Goal: Task Accomplishment & Management: Use online tool/utility

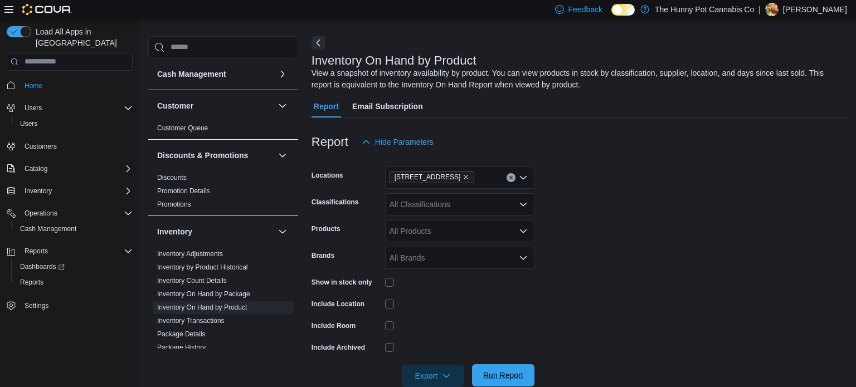
scroll to position [226, 0]
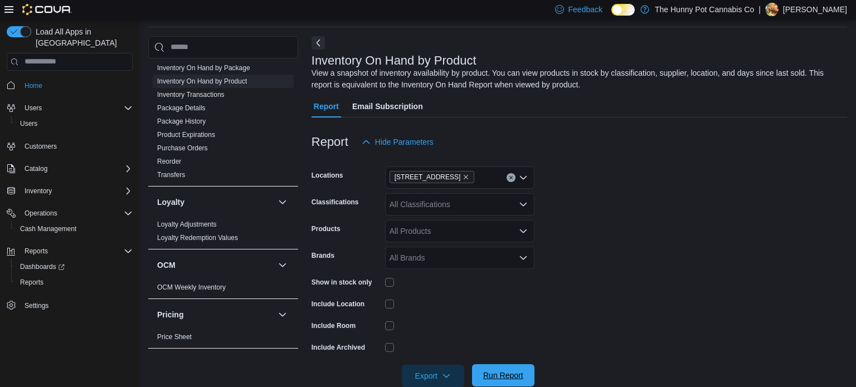
click at [512, 375] on span "Run Report" at bounding box center [503, 375] width 40 height 11
click at [504, 386] on div "Export Run Report" at bounding box center [423, 376] width 223 height 22
click at [505, 382] on span "Run Report" at bounding box center [503, 376] width 49 height 22
click at [432, 371] on span "Export" at bounding box center [433, 376] width 49 height 22
click at [433, 301] on button "Export to Excel" at bounding box center [435, 308] width 64 height 22
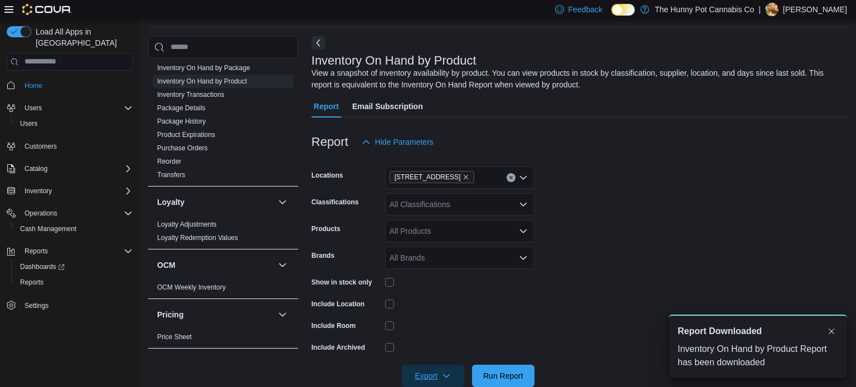
scroll to position [0, 0]
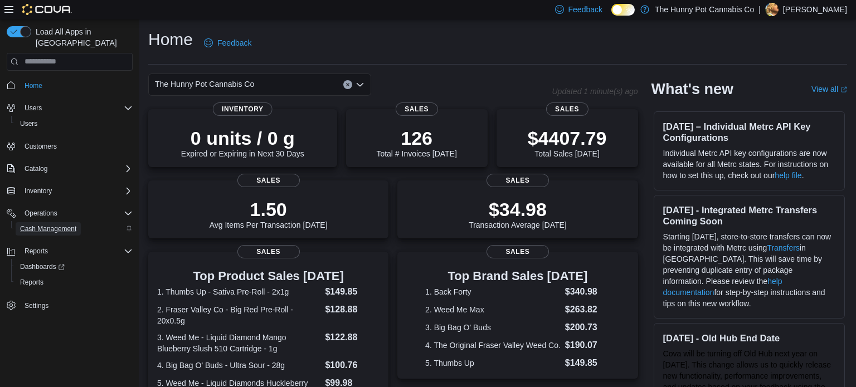
click at [54, 225] on span "Cash Management" at bounding box center [48, 229] width 56 height 9
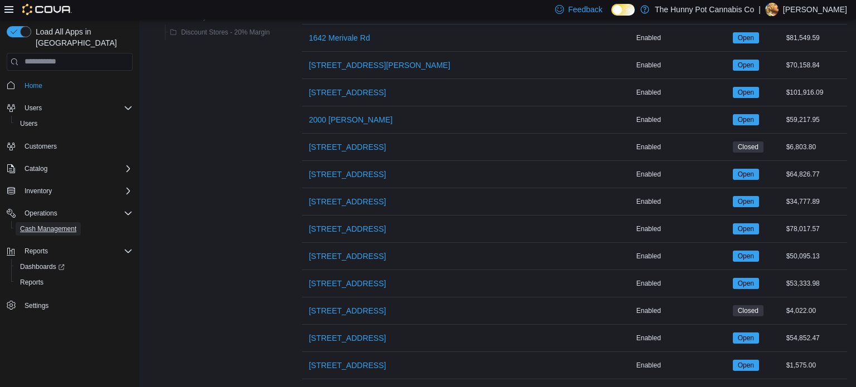
scroll to position [421, 0]
click at [332, 175] on span "[STREET_ADDRESS]" at bounding box center [347, 174] width 77 height 11
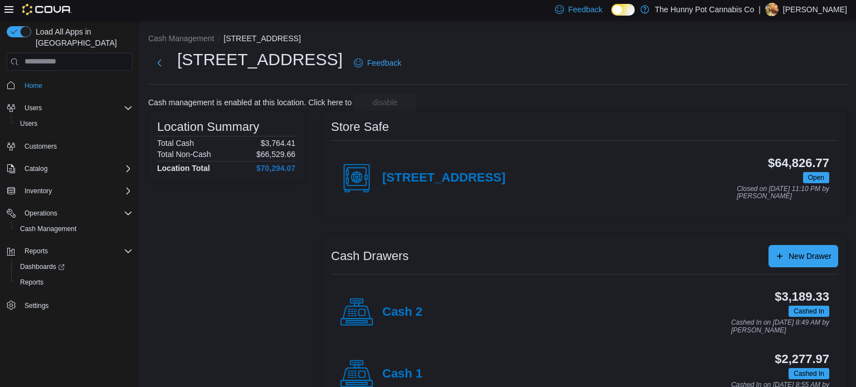
scroll to position [36, 0]
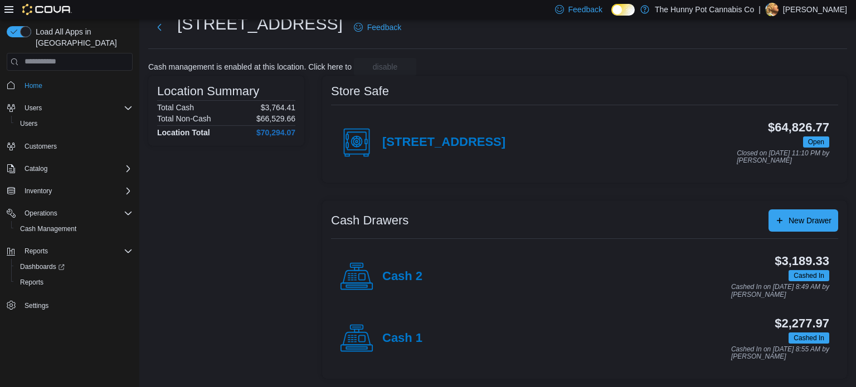
click at [398, 268] on div "Cash 2" at bounding box center [381, 276] width 83 height 33
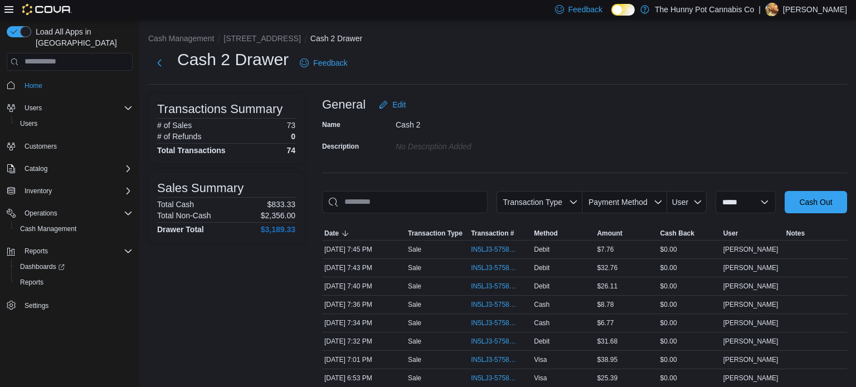
scroll to position [1, 0]
click at [490, 268] on span "IN5LJ3-5758497" at bounding box center [494, 267] width 47 height 9
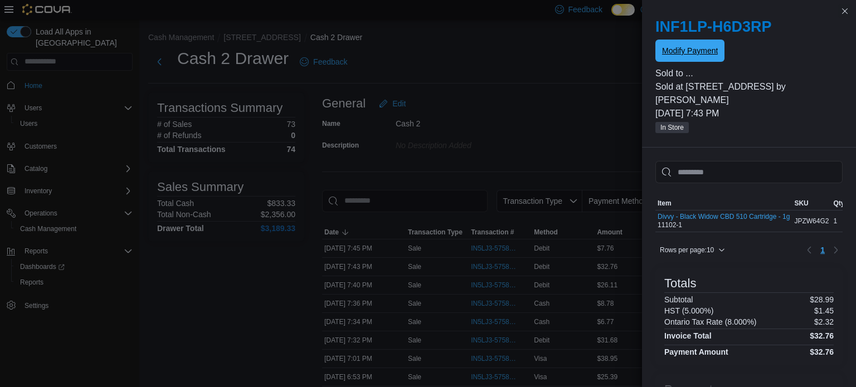
click at [700, 59] on span "Modify Payment" at bounding box center [690, 51] width 56 height 22
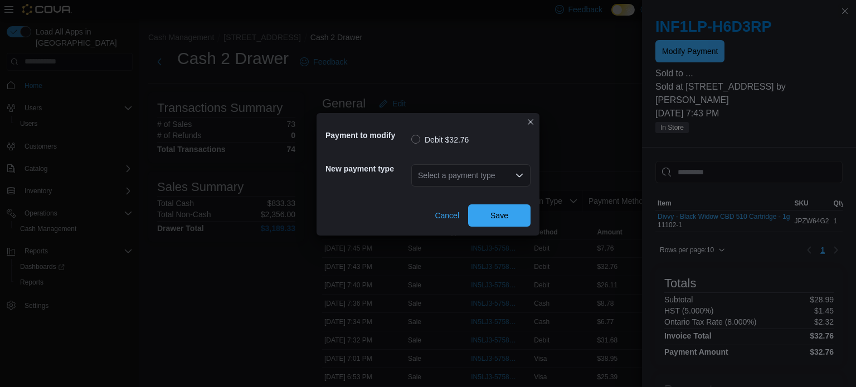
click at [481, 177] on div "Select a payment type" at bounding box center [470, 175] width 119 height 22
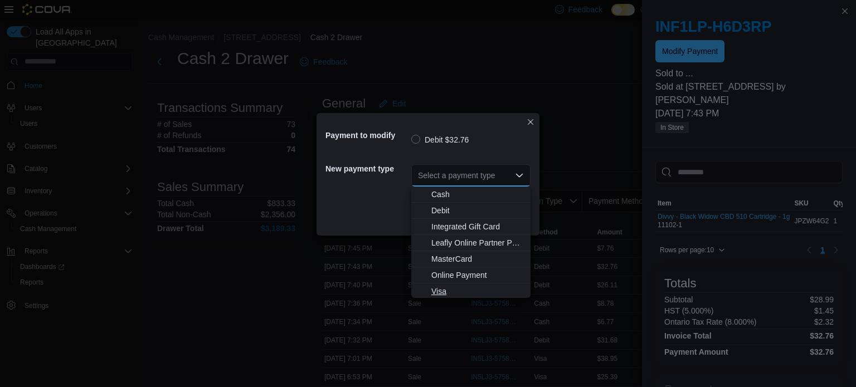
click at [451, 285] on button "Visa" at bounding box center [470, 292] width 119 height 16
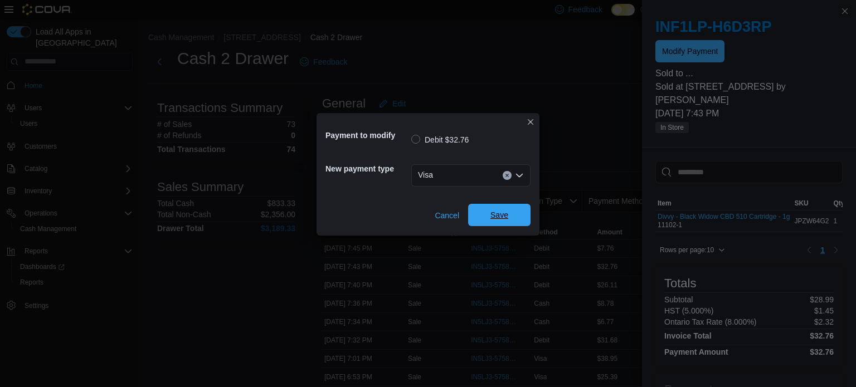
click at [497, 213] on span "Save" at bounding box center [500, 215] width 18 height 11
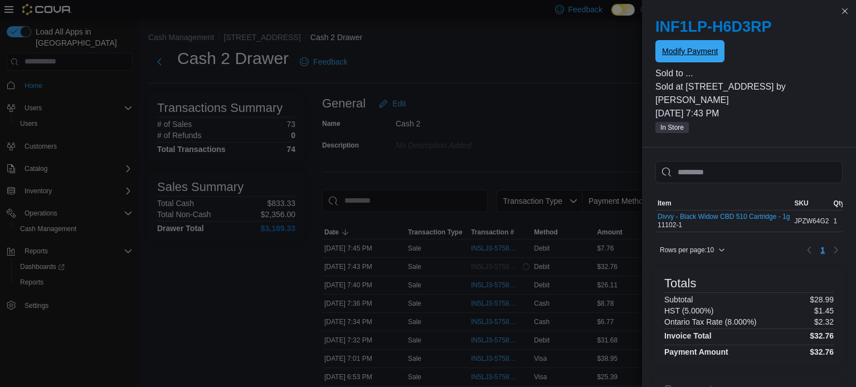
scroll to position [0, 0]
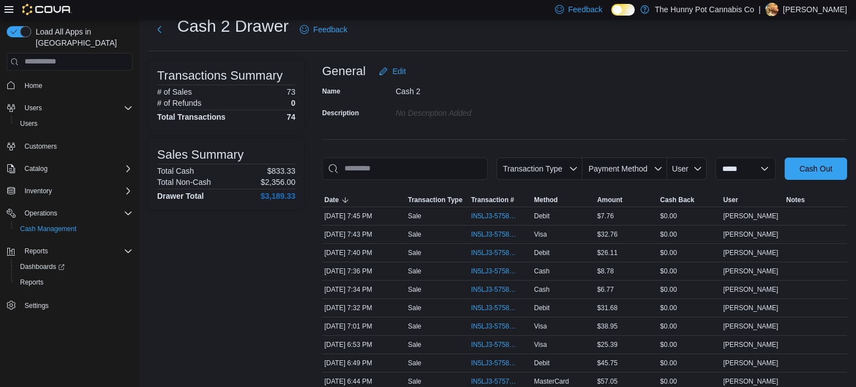
scroll to position [54, 0]
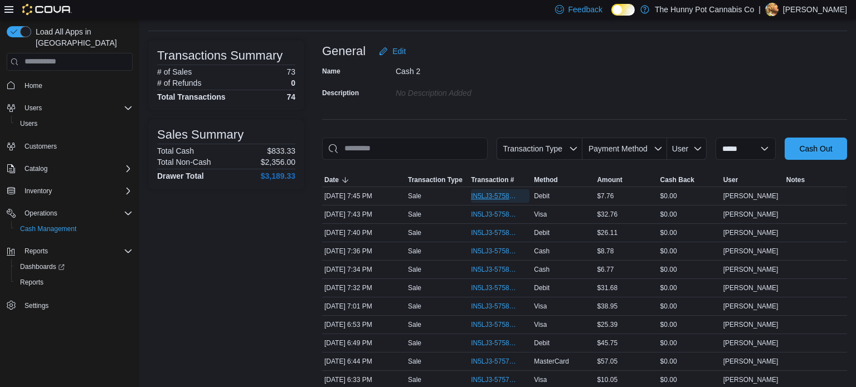
click at [496, 200] on span "IN5LJ3-5758521" at bounding box center [500, 196] width 59 height 13
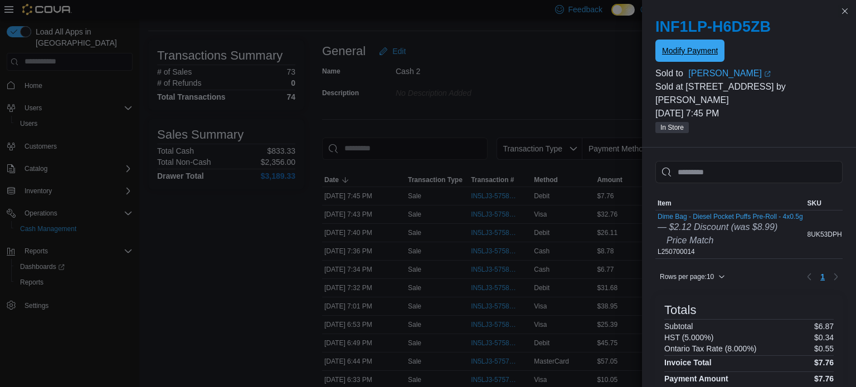
click at [667, 41] on span "Modify Payment" at bounding box center [690, 51] width 56 height 22
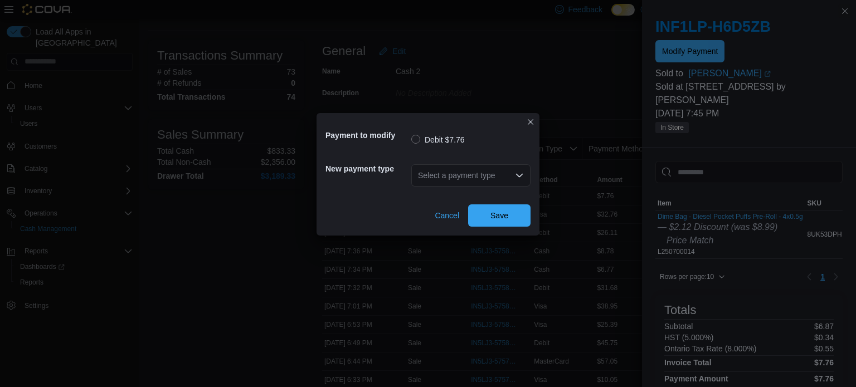
click at [469, 177] on div "Select a payment type" at bounding box center [470, 175] width 119 height 22
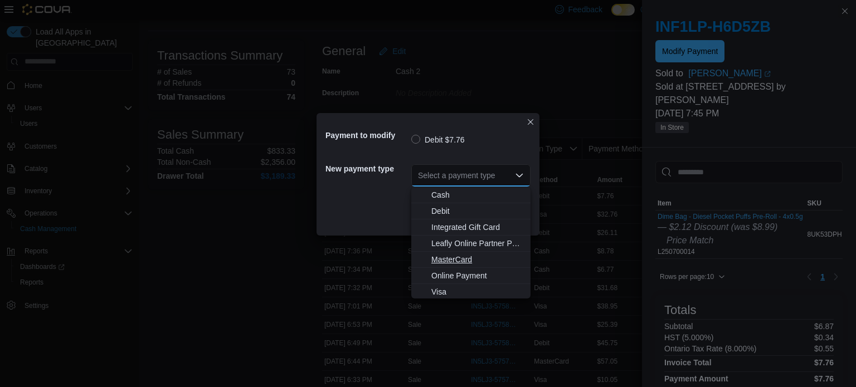
click at [454, 256] on span "MasterCard" at bounding box center [478, 259] width 93 height 11
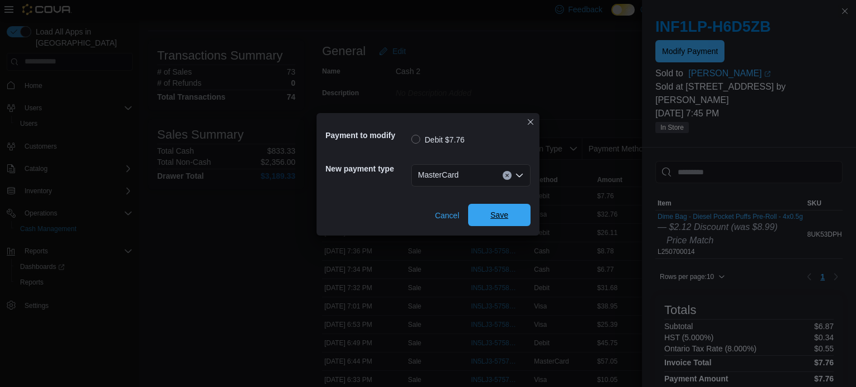
click at [498, 212] on span "Save" at bounding box center [500, 215] width 18 height 11
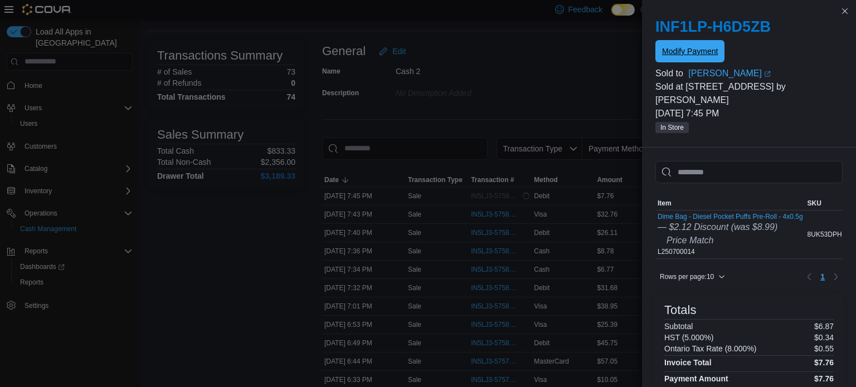
scroll to position [0, 0]
